Goal: Transaction & Acquisition: Purchase product/service

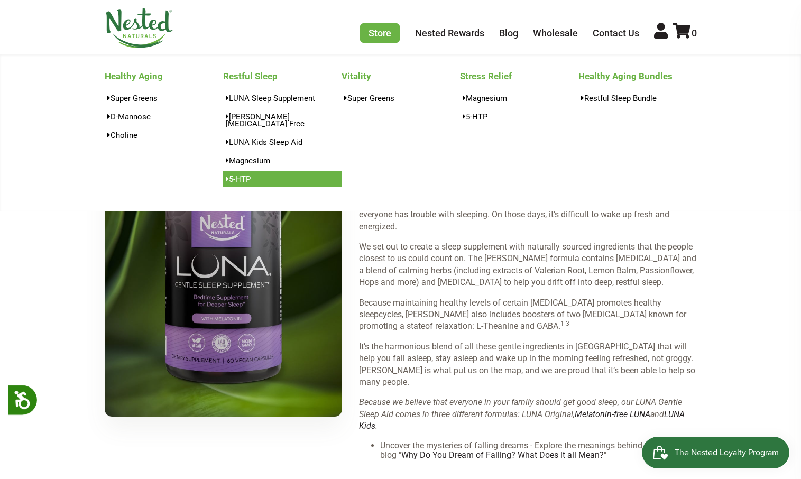
click at [237, 171] on link "5-HTP" at bounding box center [282, 178] width 118 height 15
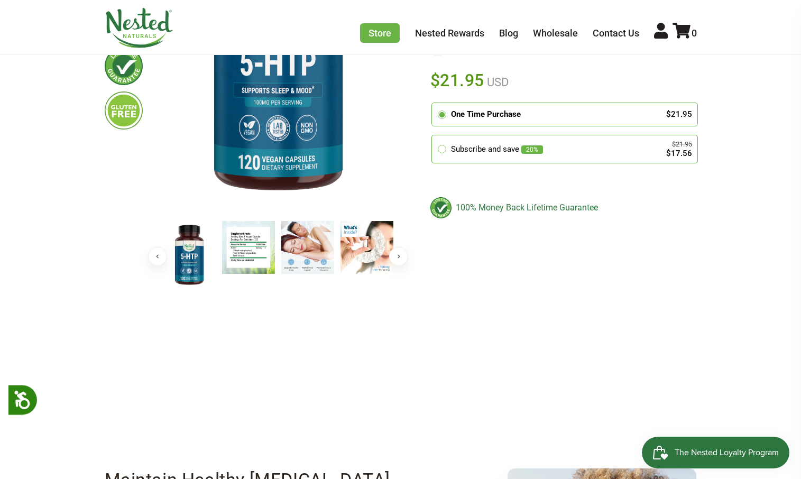
scroll to position [270, 0]
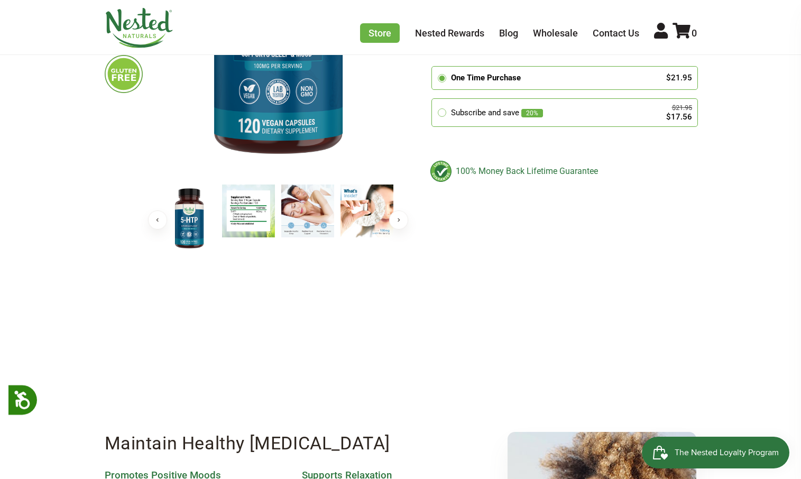
click at [249, 213] on img at bounding box center [248, 211] width 53 height 53
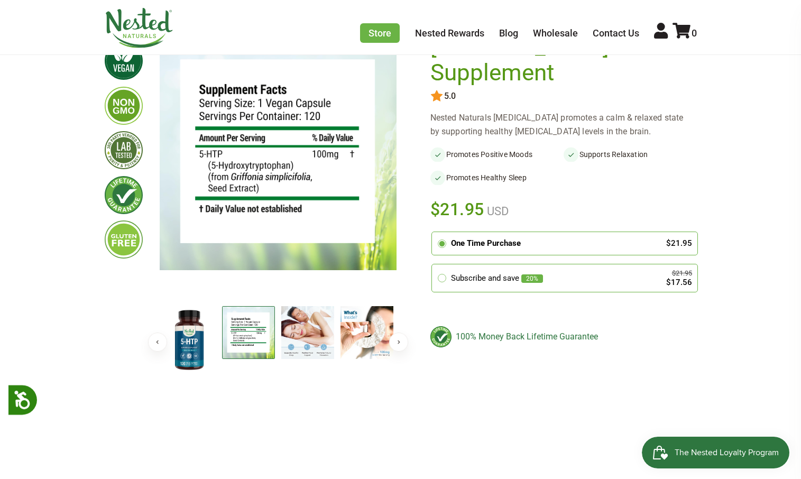
scroll to position [82, 0]
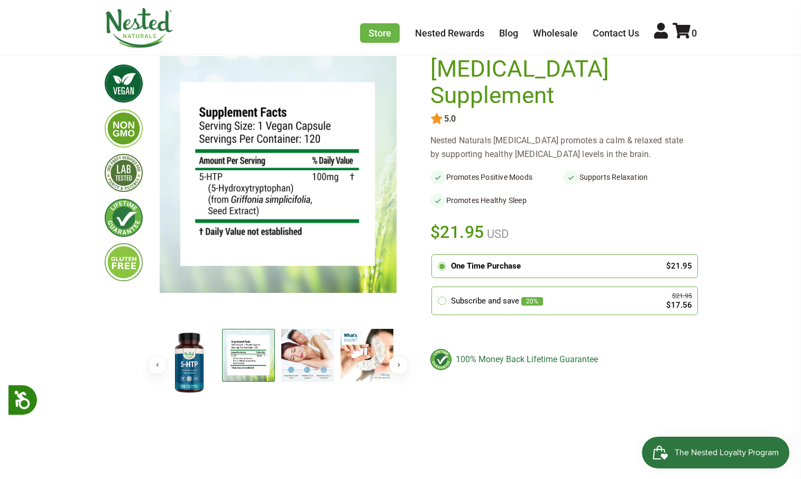
click at [309, 362] on img at bounding box center [307, 355] width 53 height 53
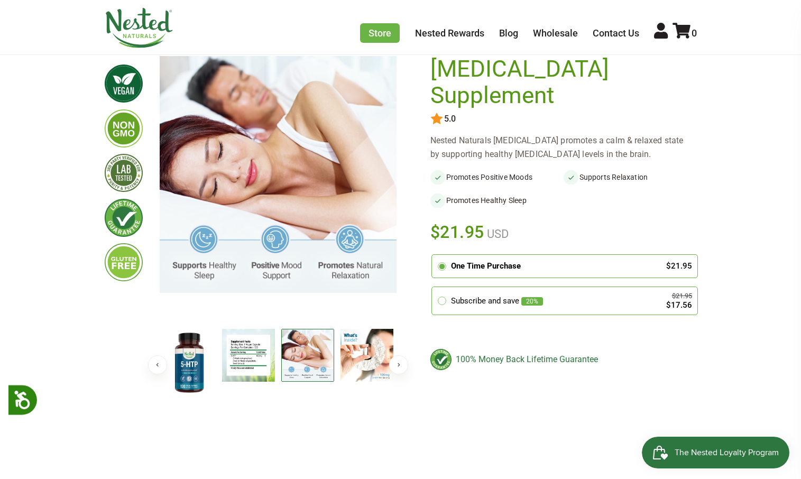
click at [246, 366] on img at bounding box center [248, 355] width 53 height 53
